Goal: Find specific page/section: Find specific page/section

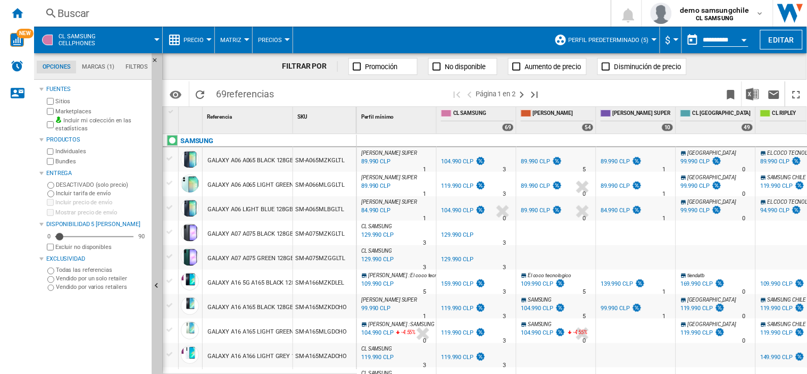
click at [115, 39] on span at bounding box center [134, 40] width 46 height 27
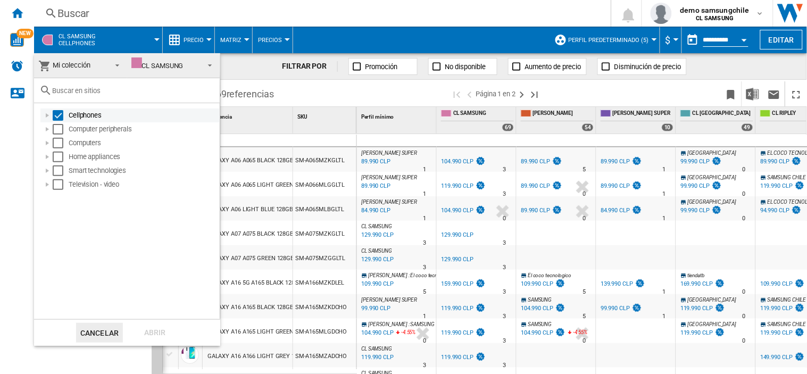
click at [56, 113] on div "Select" at bounding box center [58, 115] width 11 height 11
click at [59, 145] on div "Select" at bounding box center [58, 143] width 11 height 11
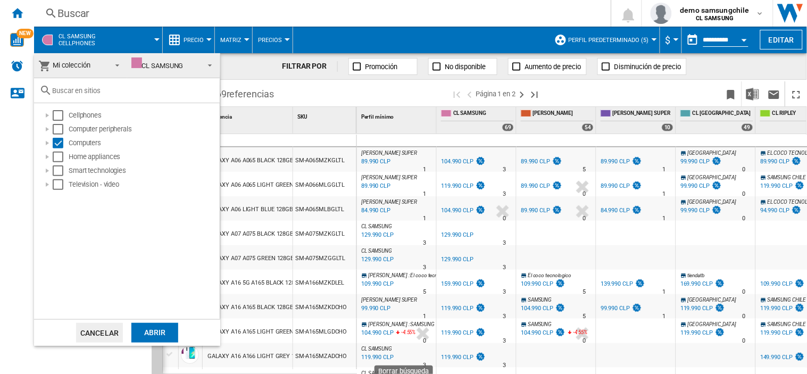
click at [162, 336] on div "Abrir" at bounding box center [154, 333] width 47 height 20
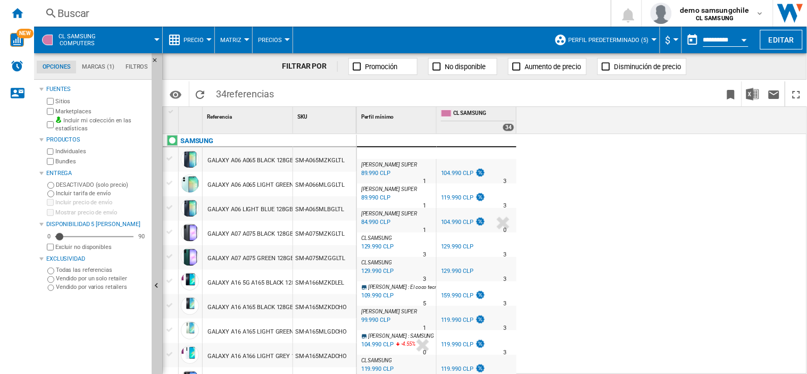
click at [160, 32] on md-menu "CL SAMSUNG Computers" at bounding box center [98, 40] width 129 height 27
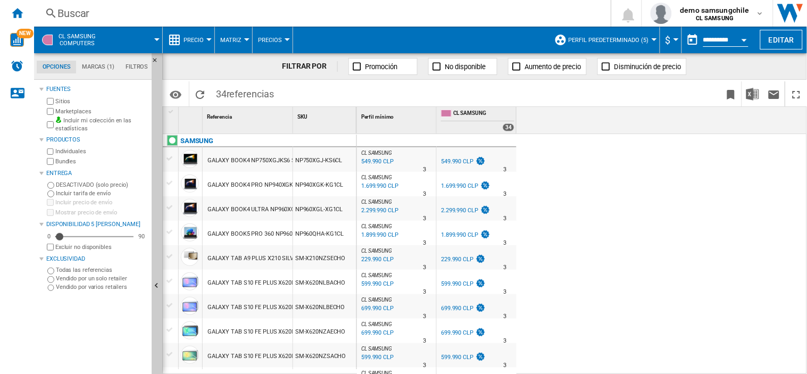
click at [147, 36] on span at bounding box center [134, 40] width 46 height 27
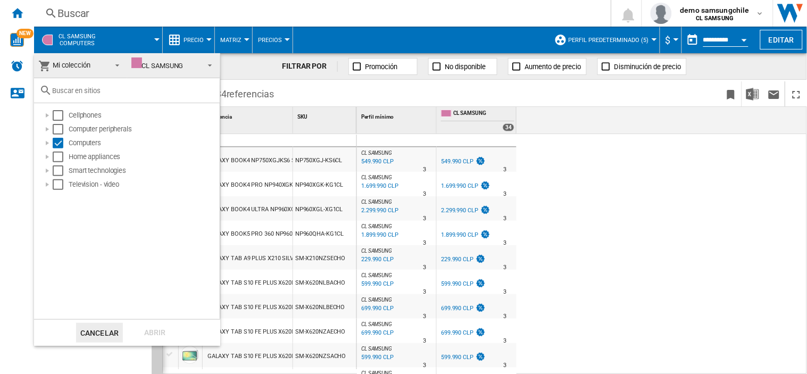
click at [203, 64] on span at bounding box center [207, 64] width 13 height 15
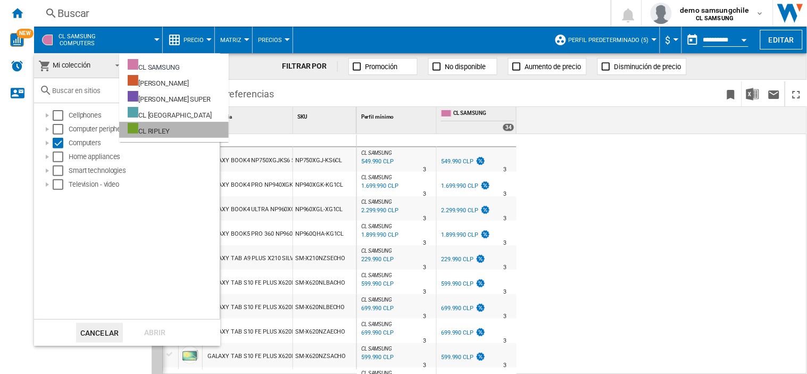
click at [128, 133] on div at bounding box center [133, 128] width 11 height 11
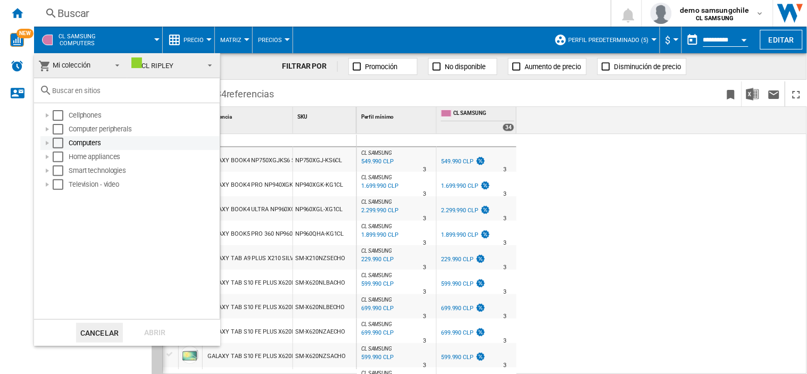
click at [60, 144] on div "Select" at bounding box center [58, 143] width 11 height 11
click at [151, 327] on div "Abrir" at bounding box center [154, 333] width 47 height 20
